Goal: Transaction & Acquisition: Purchase product/service

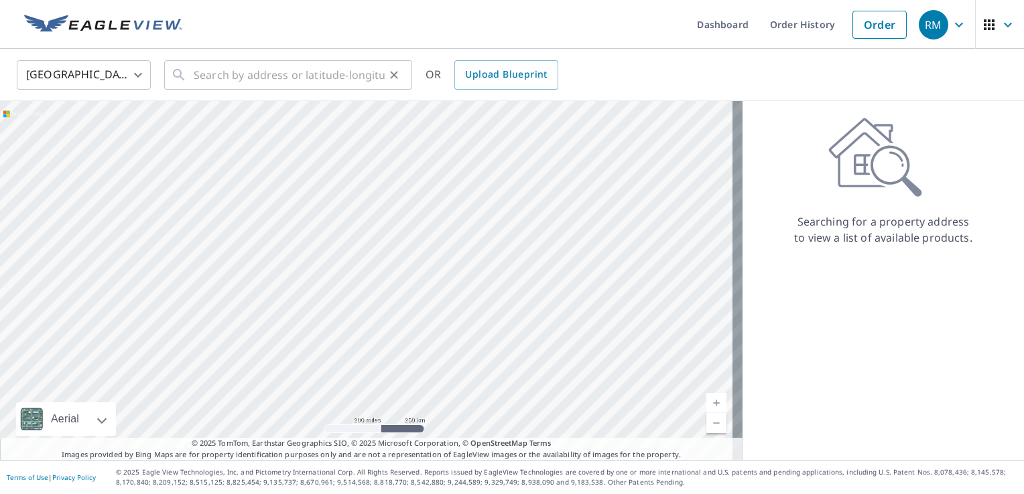
click at [190, 80] on div "​" at bounding box center [288, 74] width 248 height 29
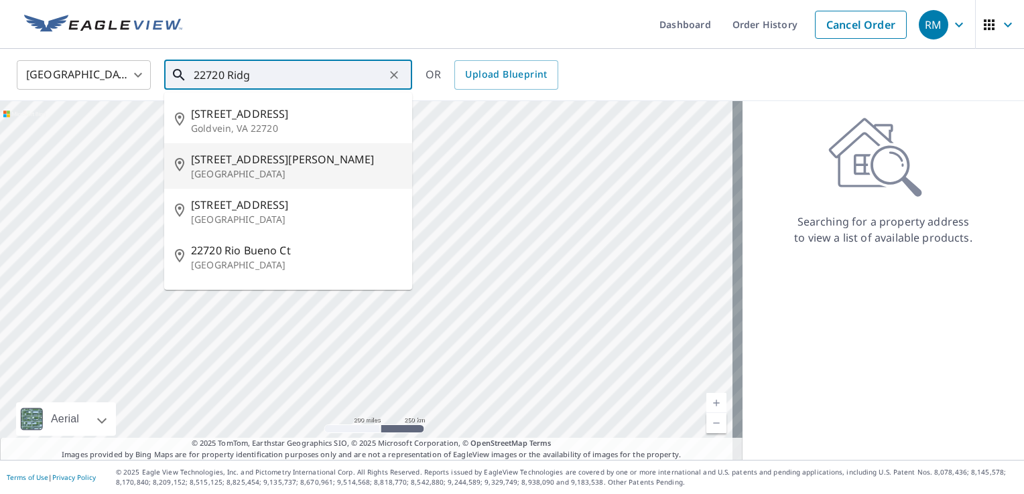
click at [201, 157] on span "[STREET_ADDRESS][PERSON_NAME]" at bounding box center [296, 159] width 210 height 16
type input "[STREET_ADDRESS][PERSON_NAME]"
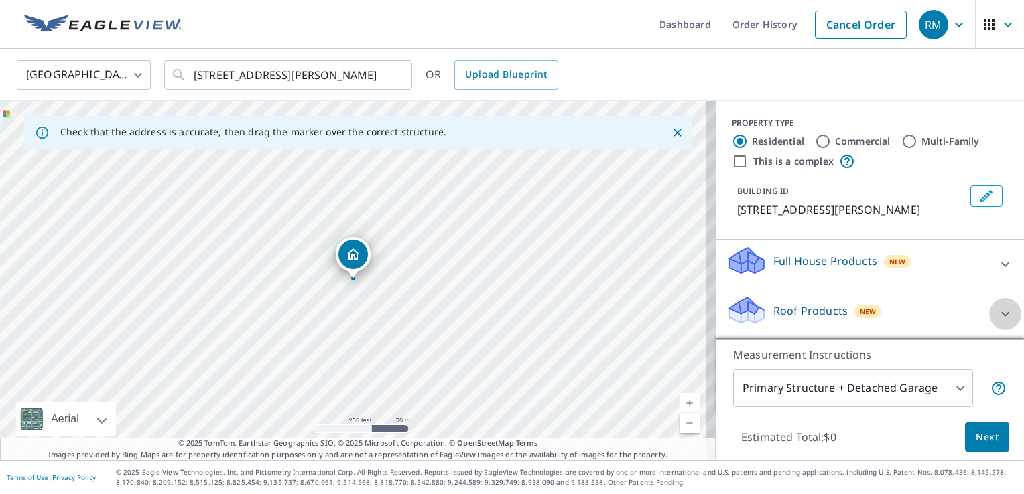
click at [997, 322] on icon at bounding box center [1005, 314] width 16 height 16
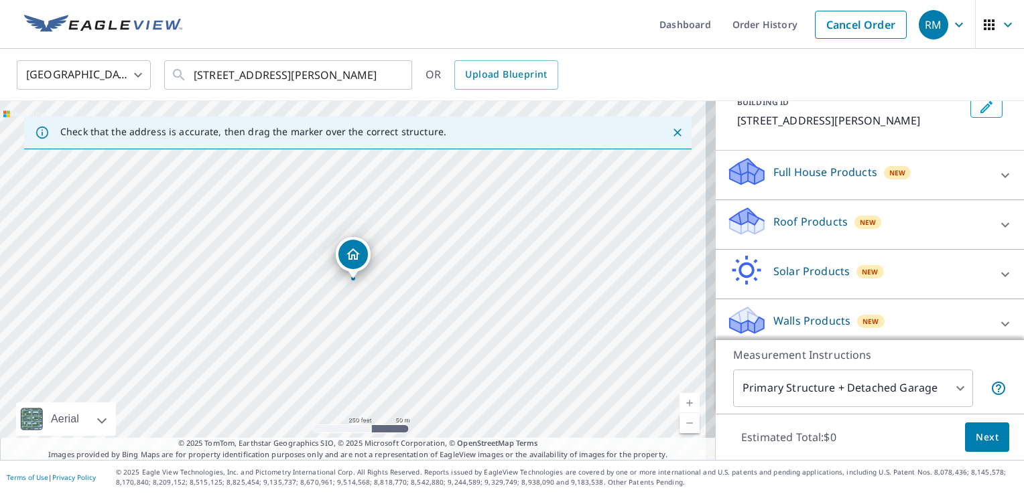
scroll to position [113, 0]
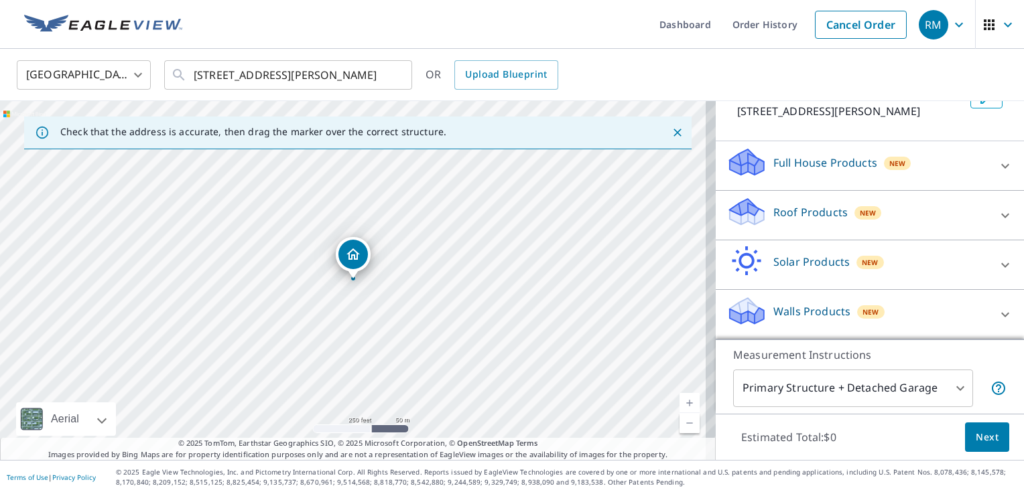
click at [997, 212] on icon at bounding box center [1005, 216] width 16 height 16
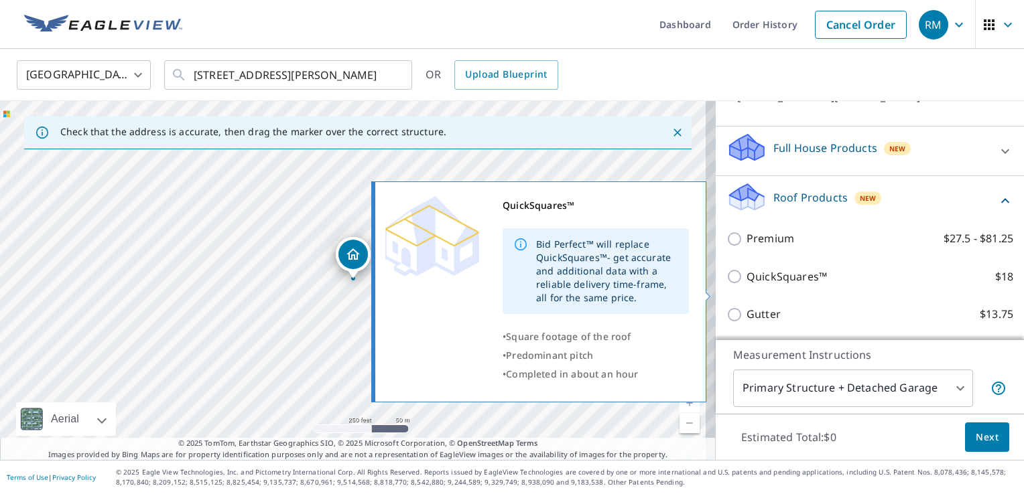
click at [726, 285] on input "QuickSquares™ $18" at bounding box center [736, 277] width 20 height 16
checkbox input "true"
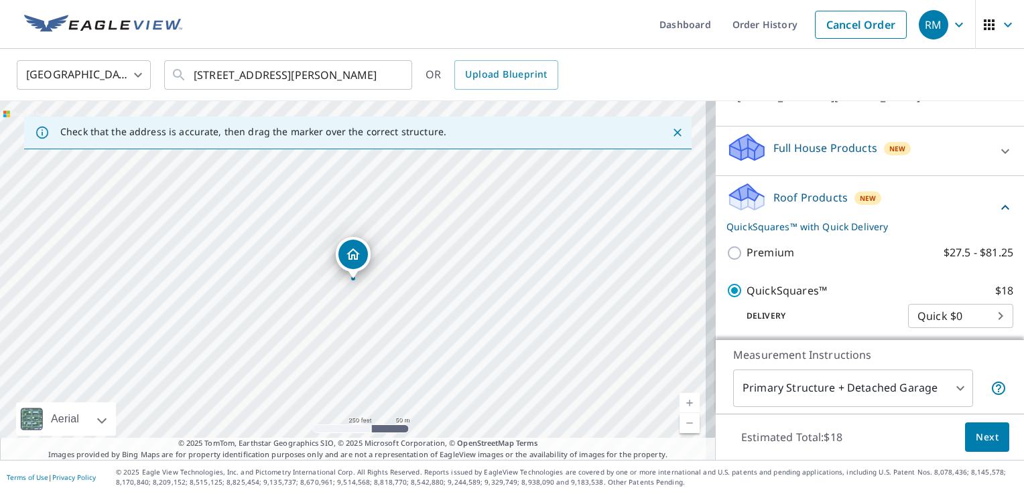
click at [986, 442] on span "Next" at bounding box center [987, 438] width 23 height 17
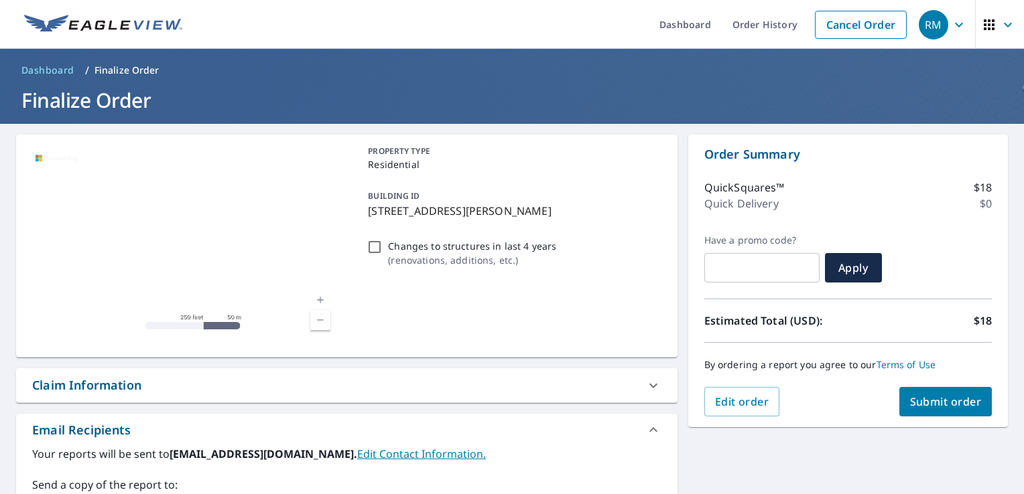
click at [953, 398] on span "Submit order" at bounding box center [946, 402] width 72 height 15
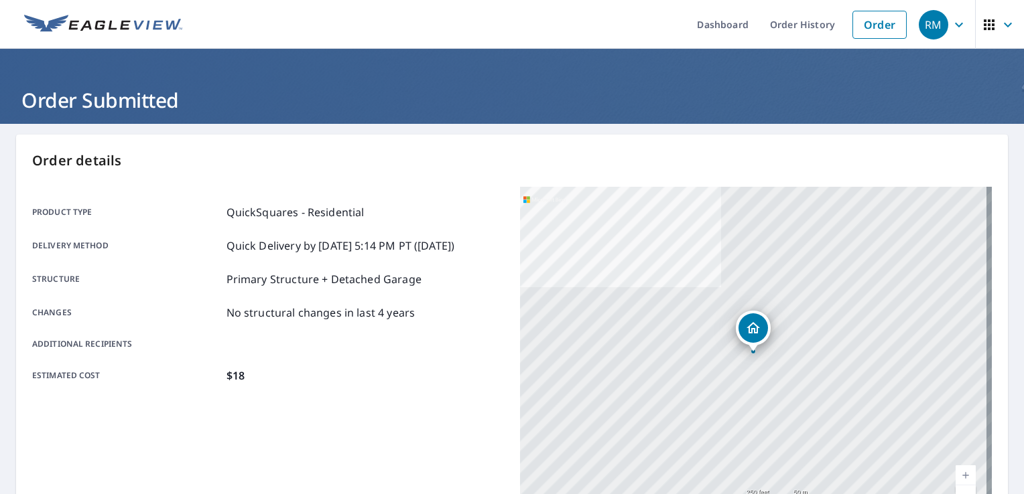
click at [953, 398] on div "[STREET_ADDRESS][PERSON_NAME]" at bounding box center [756, 354] width 472 height 335
click at [866, 27] on link "Order" at bounding box center [879, 25] width 54 height 28
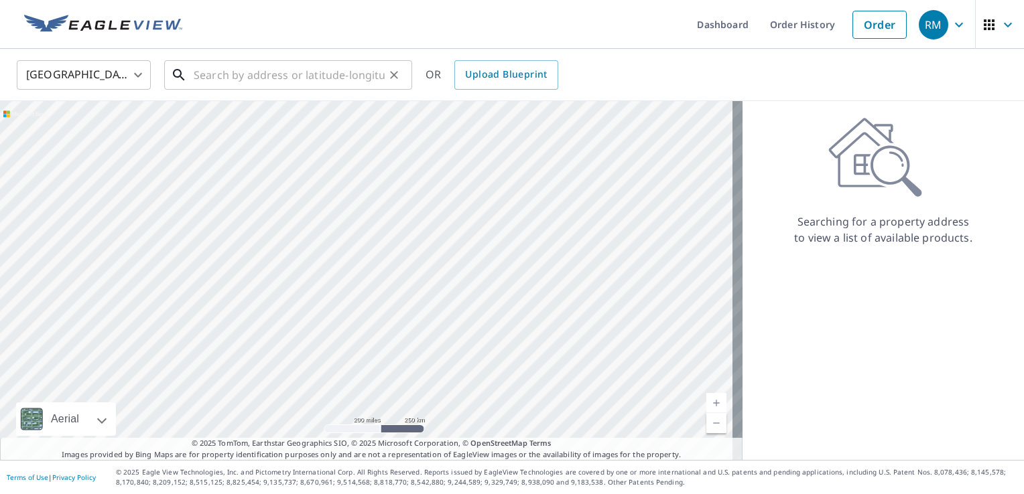
click at [287, 78] on input "text" at bounding box center [289, 75] width 191 height 38
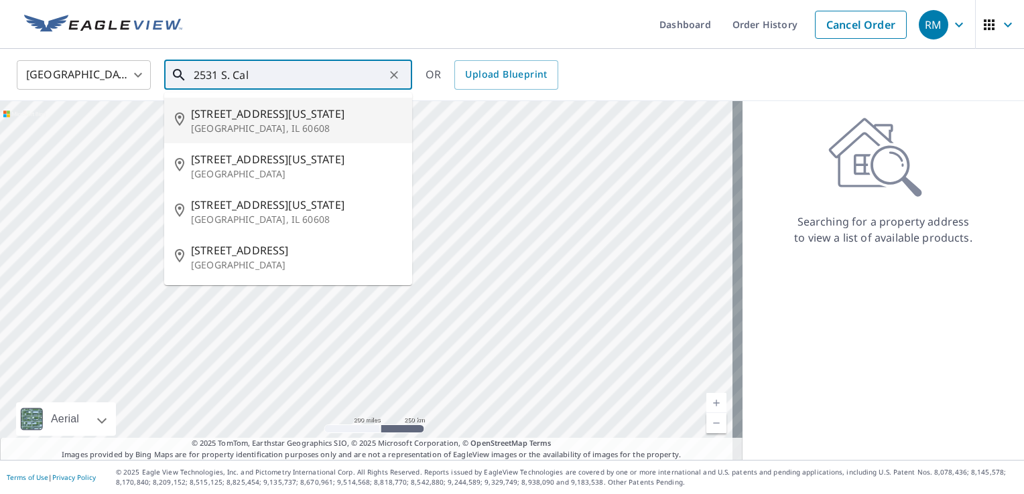
click at [248, 122] on p "[GEOGRAPHIC_DATA], IL 60608" at bounding box center [296, 128] width 210 height 13
type input "[STREET_ADDRESS][US_STATE]"
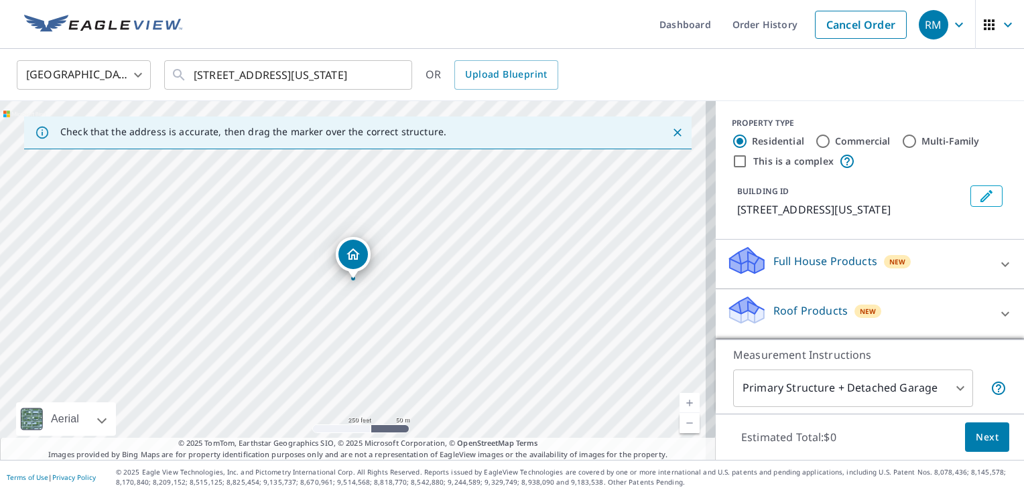
click at [909, 139] on div "Multi-Family" at bounding box center [940, 141] width 78 height 16
click at [901, 139] on input "Multi-Family" at bounding box center [909, 141] width 16 height 16
radio input "true"
type input "2"
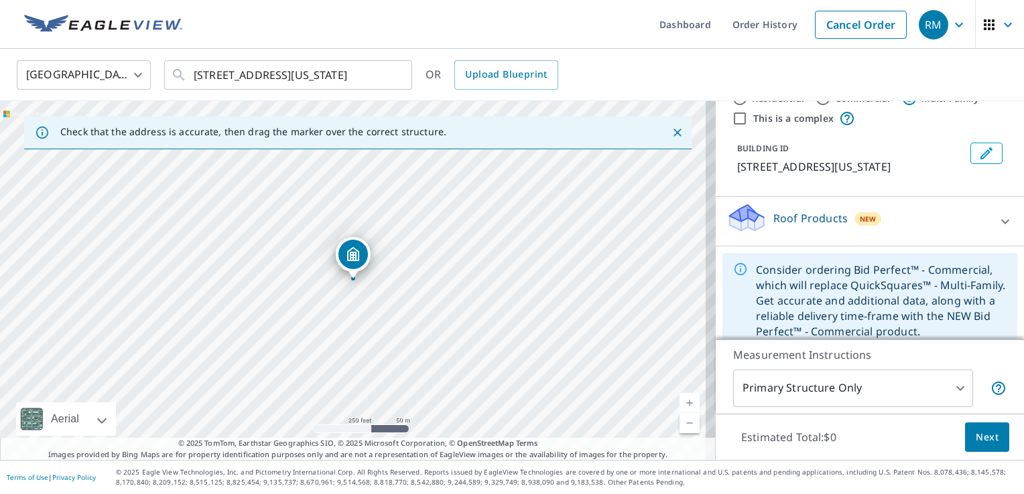
scroll to position [58, 0]
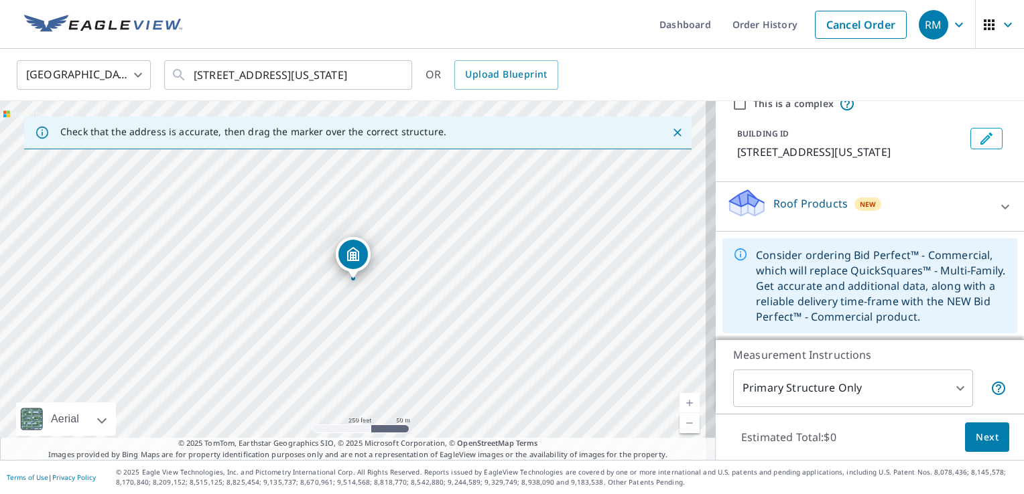
click at [1001, 208] on icon at bounding box center [1005, 206] width 8 height 5
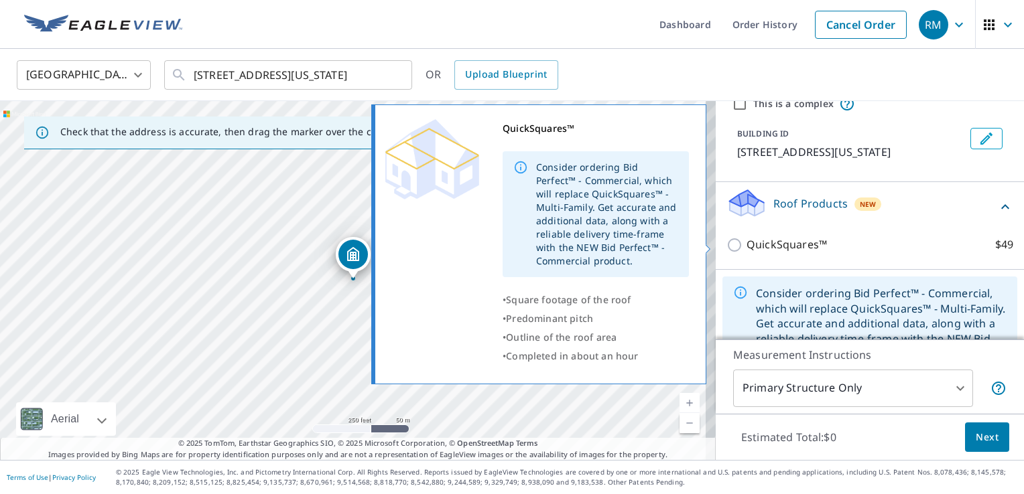
click at [726, 245] on input "QuickSquares™ $49" at bounding box center [736, 245] width 20 height 16
checkbox input "true"
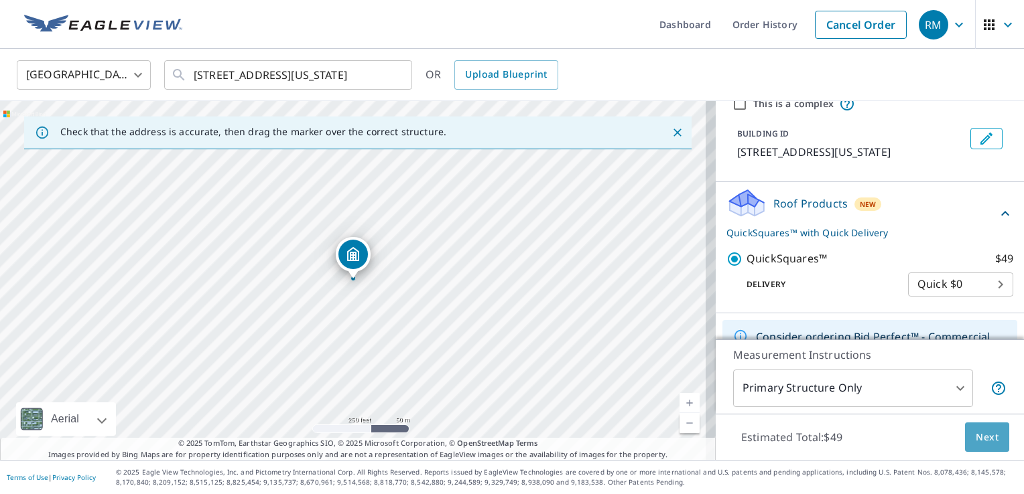
click at [976, 431] on span "Next" at bounding box center [987, 438] width 23 height 17
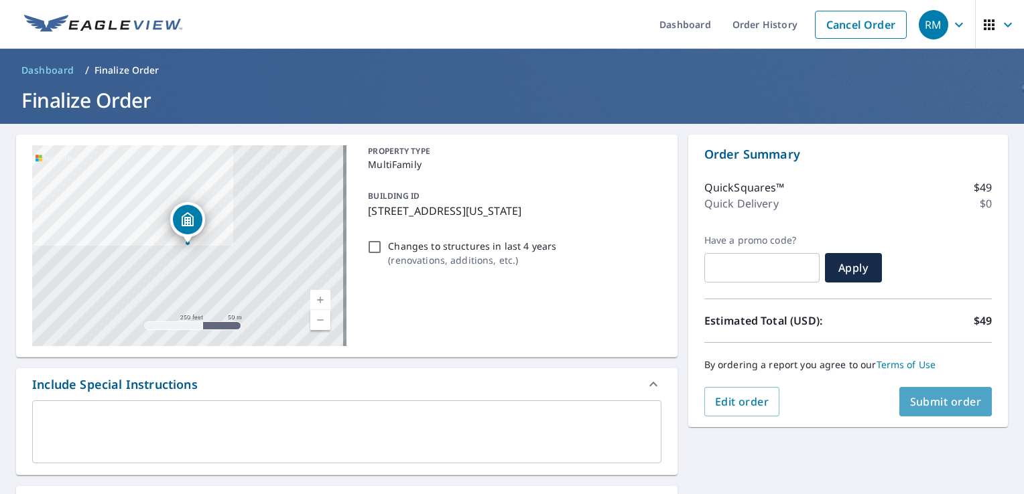
click at [937, 405] on span "Submit order" at bounding box center [946, 402] width 72 height 15
